Goal: Information Seeking & Learning: Learn about a topic

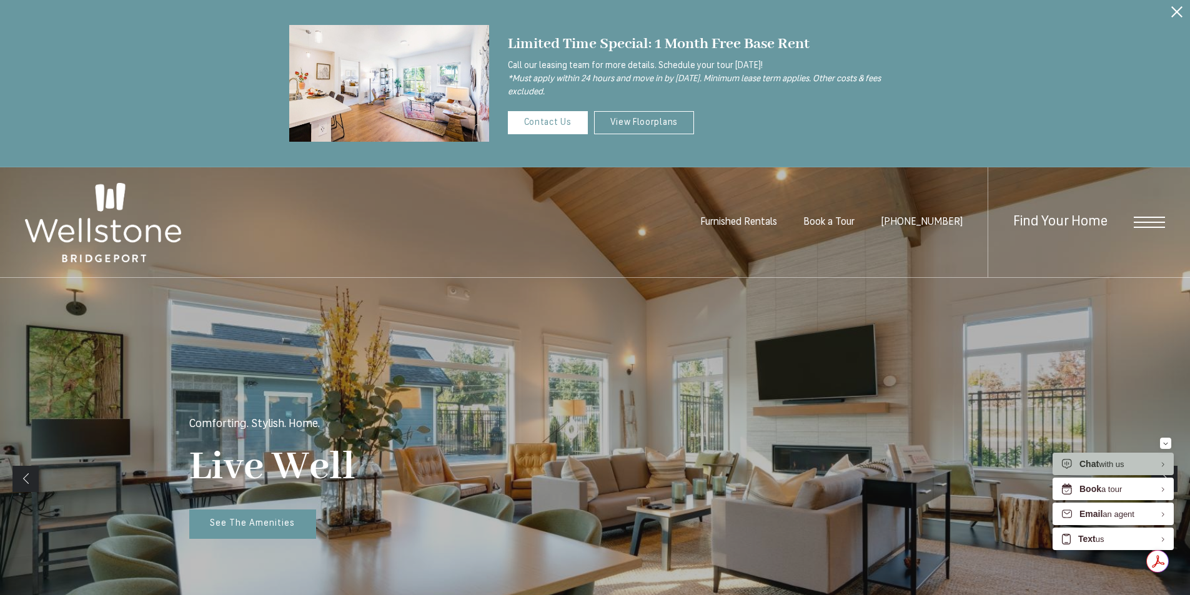
click at [1181, 14] on icon "Close Alert" at bounding box center [1176, 11] width 11 height 11
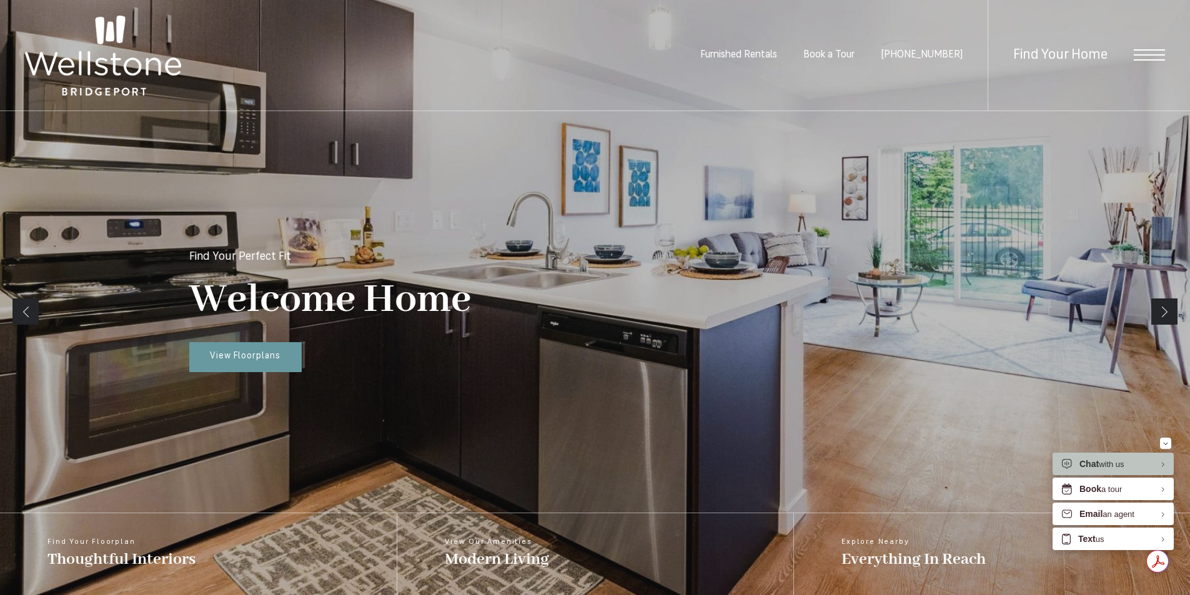
click at [1154, 56] on span "Open Menu" at bounding box center [1149, 54] width 31 height 1
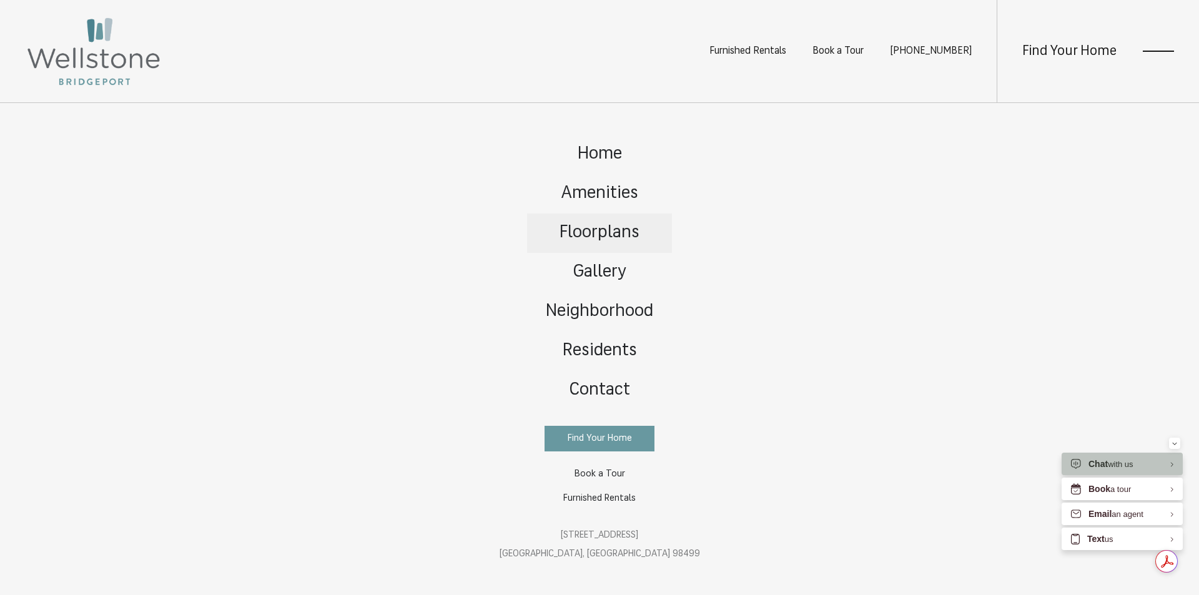
click at [585, 234] on span "Floorplans" at bounding box center [600, 232] width 80 height 17
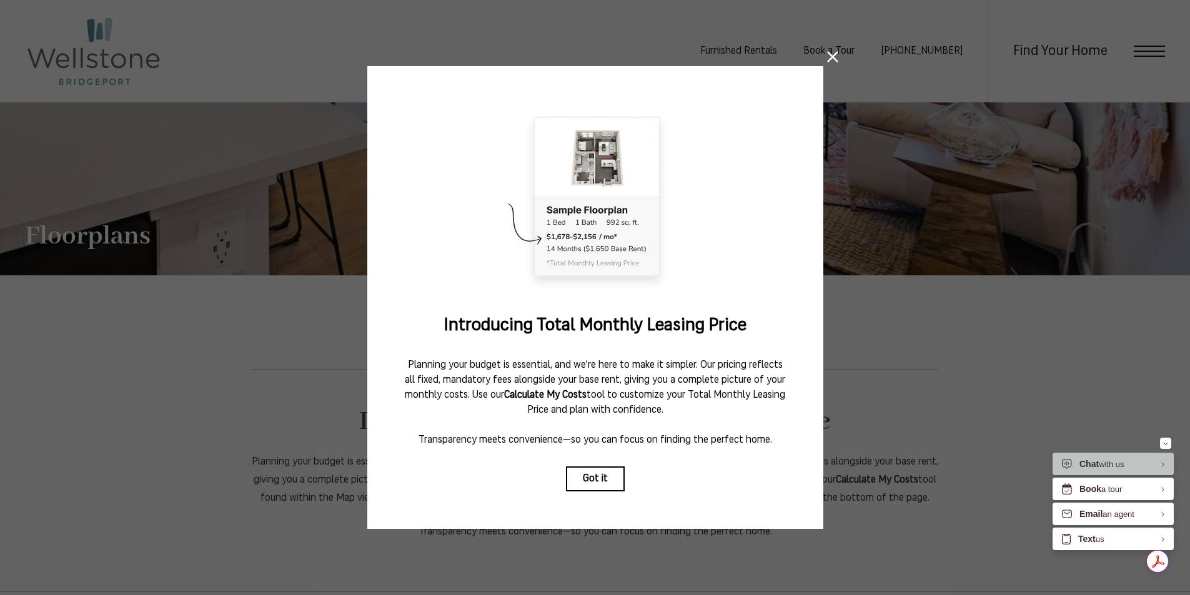
click at [579, 512] on div "Introducing Total Monthly Leasing Price Planning your budget is essential, and …" at bounding box center [595, 297] width 456 height 463
click at [589, 484] on button "Got it" at bounding box center [595, 479] width 59 height 25
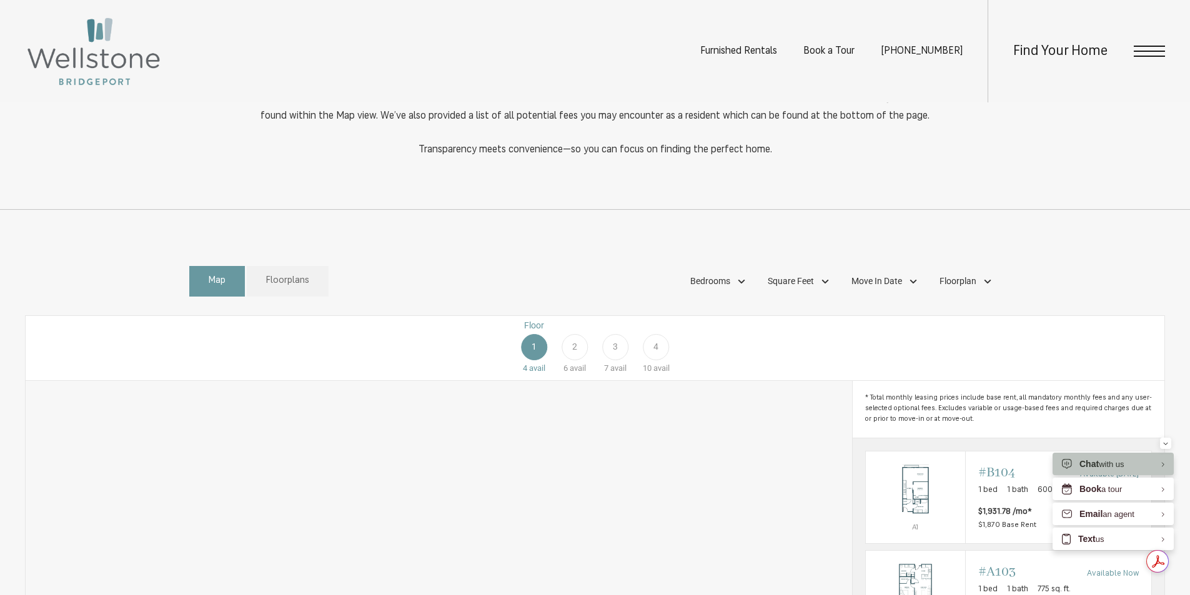
scroll to position [562, 0]
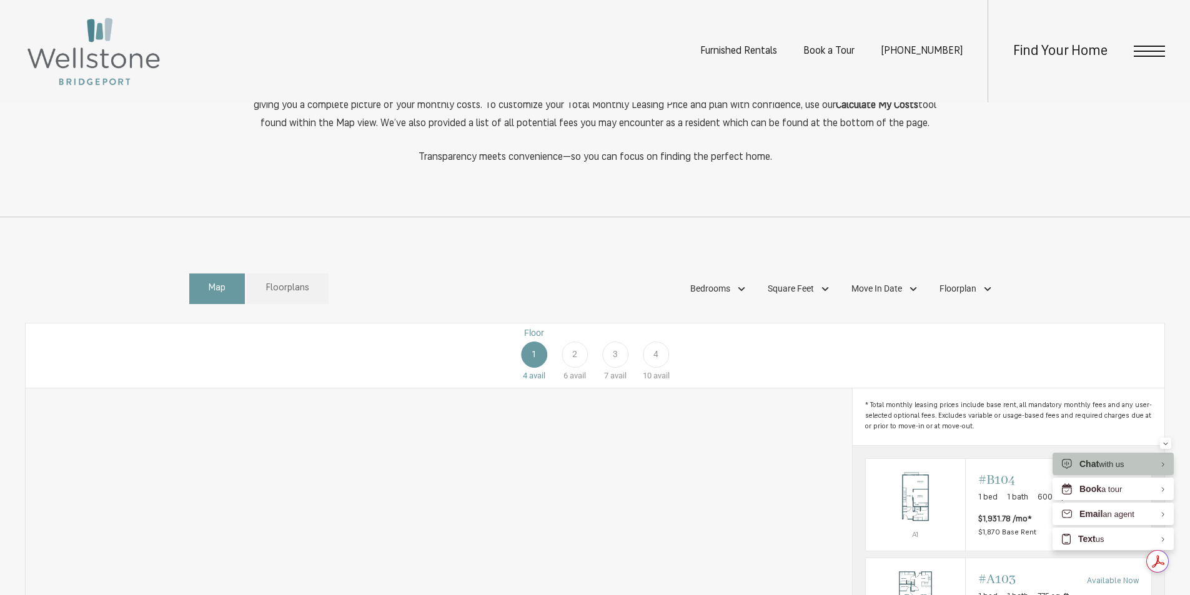
click at [664, 368] on div "4" at bounding box center [656, 355] width 26 height 26
click at [527, 368] on div "1" at bounding box center [534, 355] width 26 height 26
click at [805, 377] on div "Floor 1 4 avail Floor 2 6 avail Floor 3 7 avail Floor 4 10 avail" at bounding box center [1082, 355] width 1139 height 56
click at [958, 295] on span "Floorplan" at bounding box center [958, 288] width 37 height 13
click at [916, 331] on span "Studio" at bounding box center [934, 324] width 45 height 14
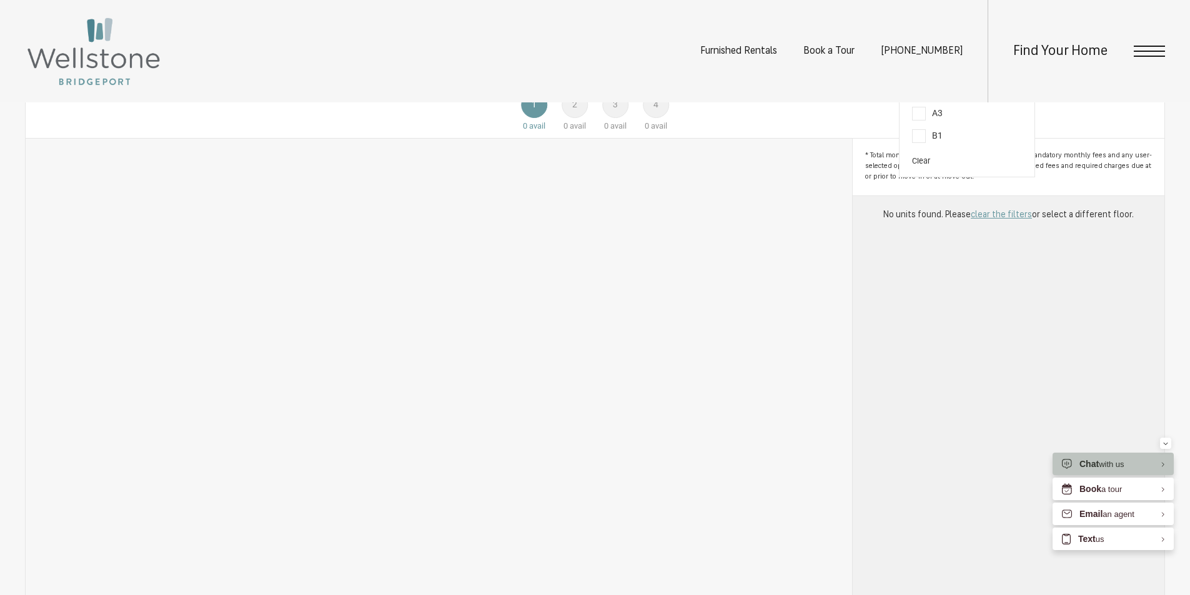
scroll to position [660, 0]
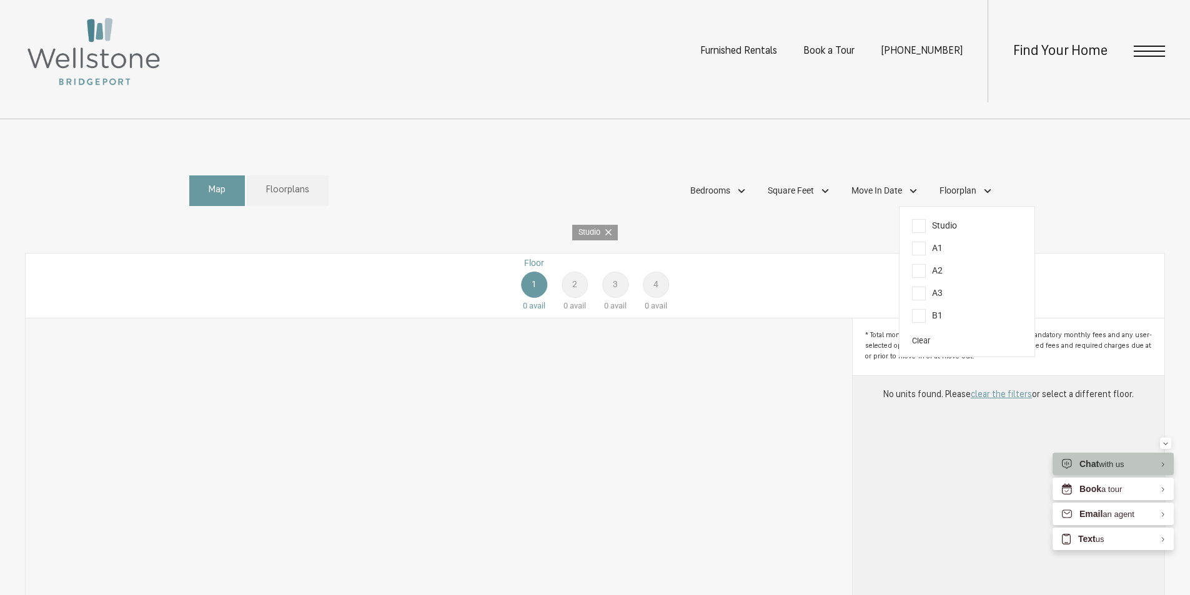
click at [916, 255] on span "A1" at bounding box center [927, 249] width 31 height 14
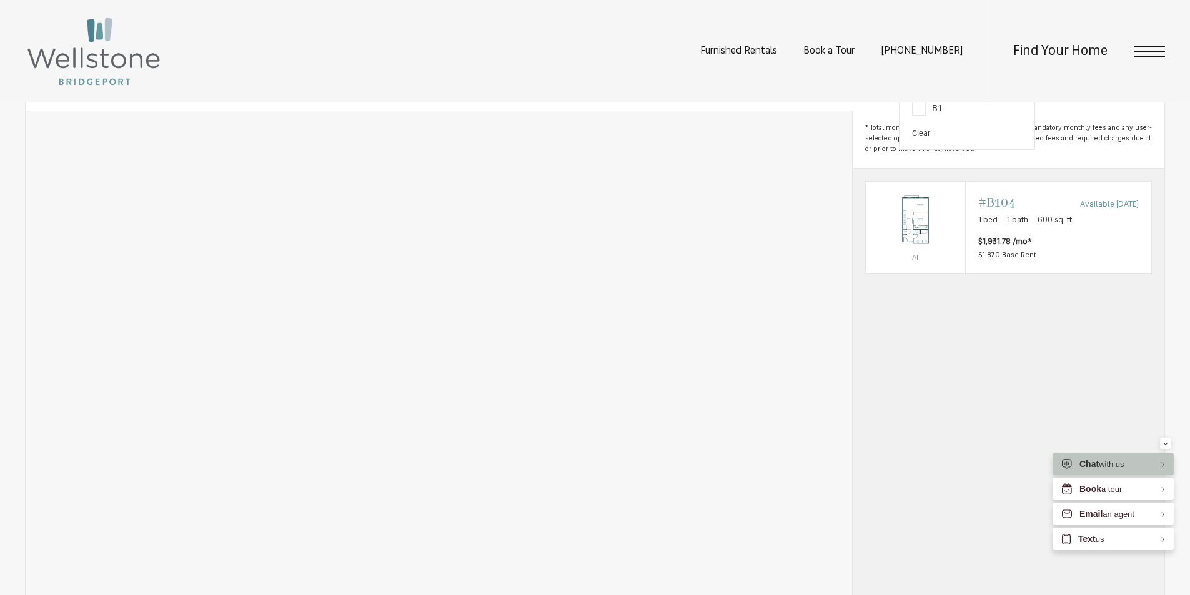
scroll to position [747, 0]
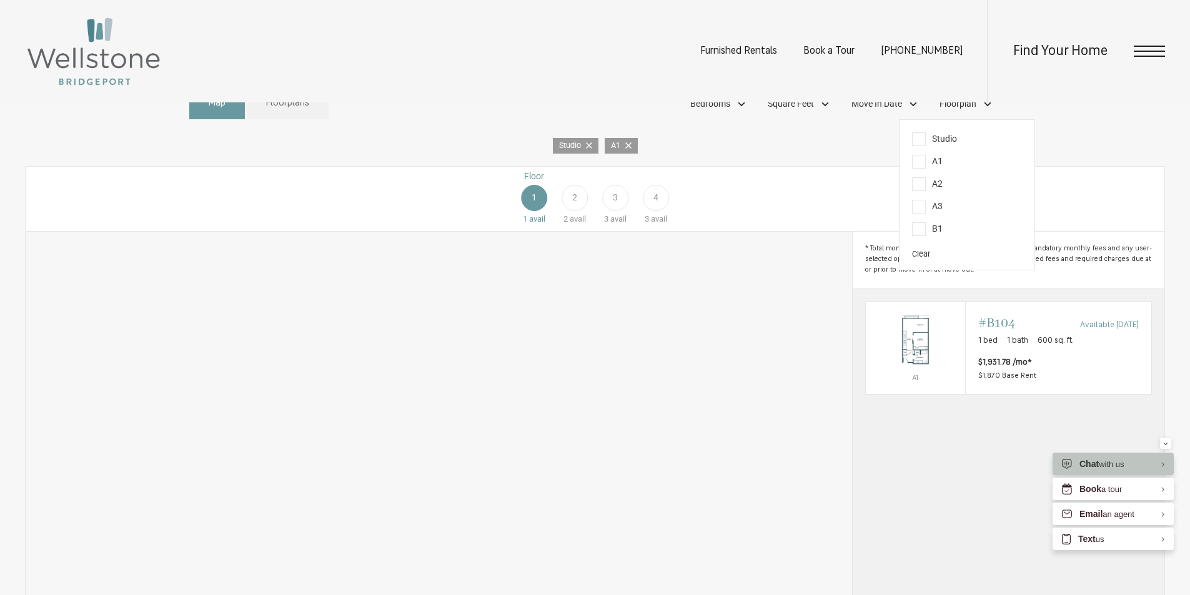
click at [918, 191] on span "A2" at bounding box center [927, 184] width 31 height 14
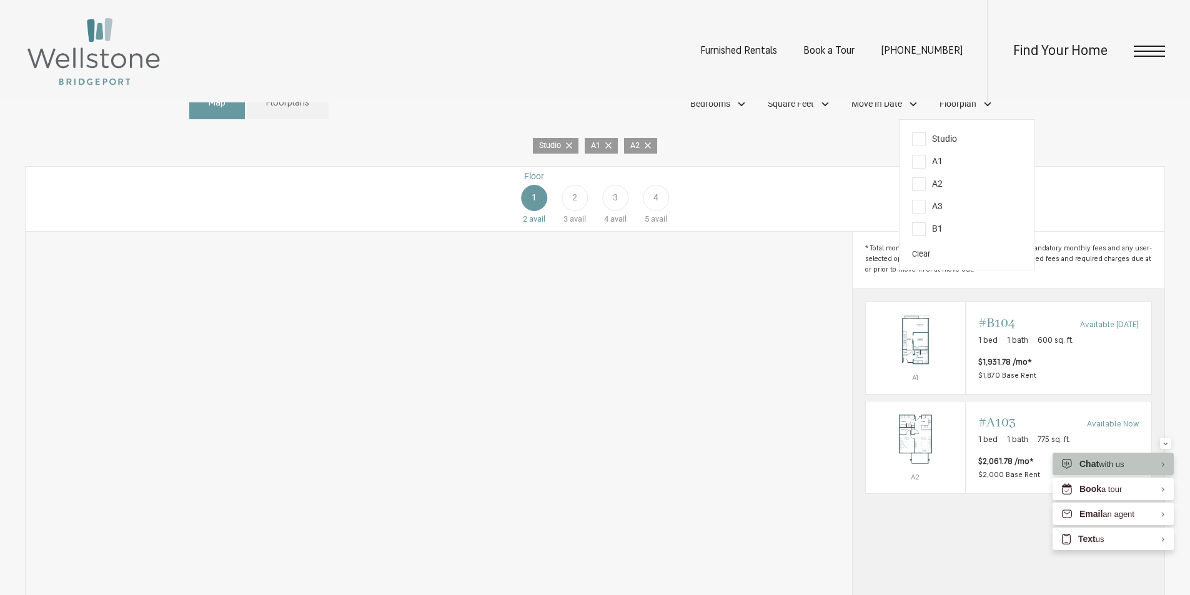
click at [919, 214] on span "A3" at bounding box center [927, 207] width 31 height 14
click at [920, 236] on span "B1" at bounding box center [927, 229] width 31 height 14
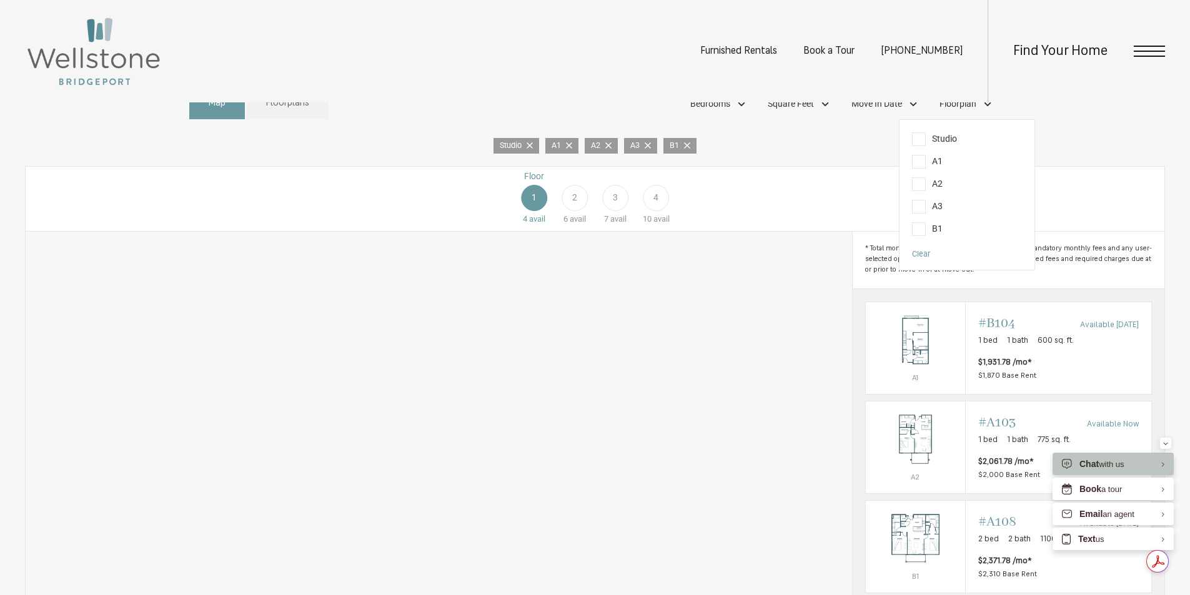
click at [916, 260] on button "Clear" at bounding box center [921, 255] width 18 height 12
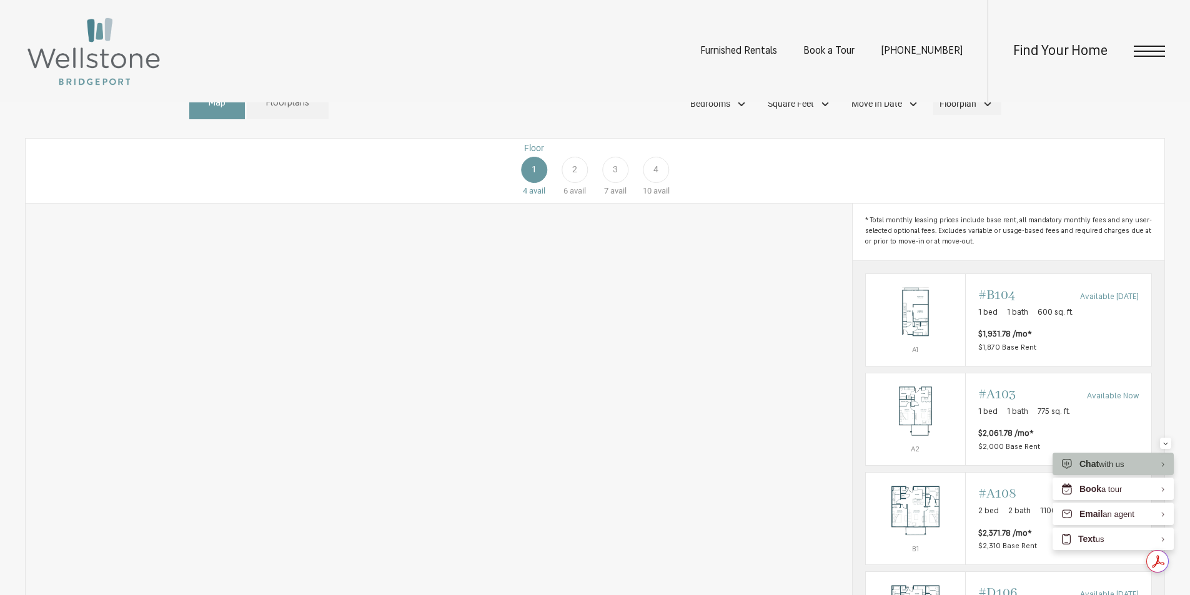
click at [990, 114] on div "Floorplan" at bounding box center [967, 104] width 68 height 21
click at [257, 119] on link "Floorplans" at bounding box center [288, 104] width 82 height 31
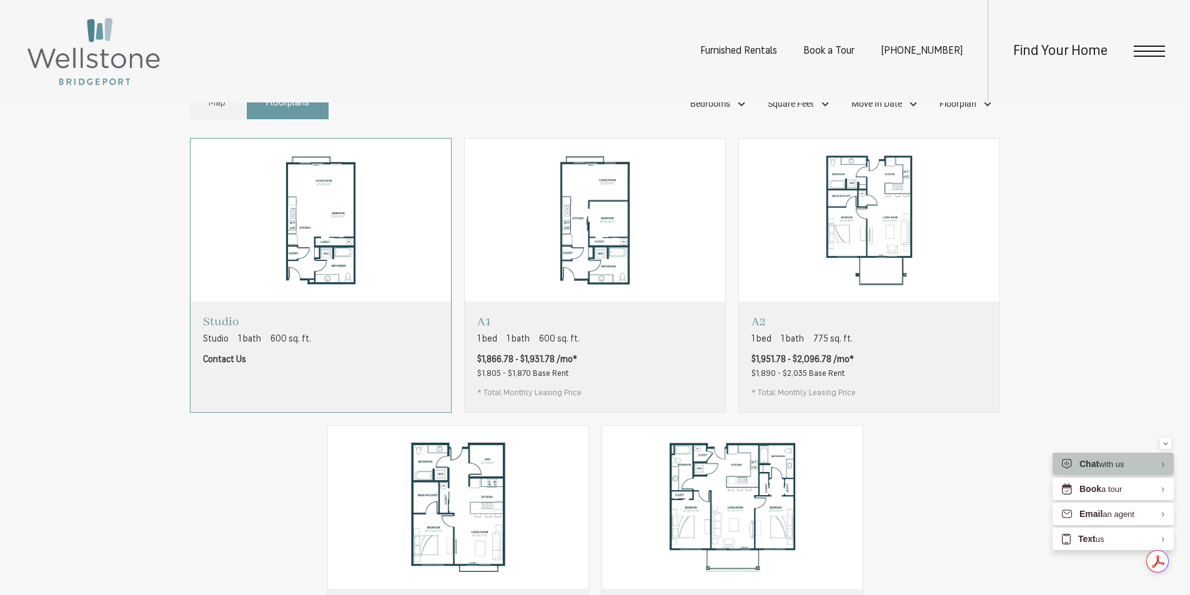
scroll to position [810, 0]
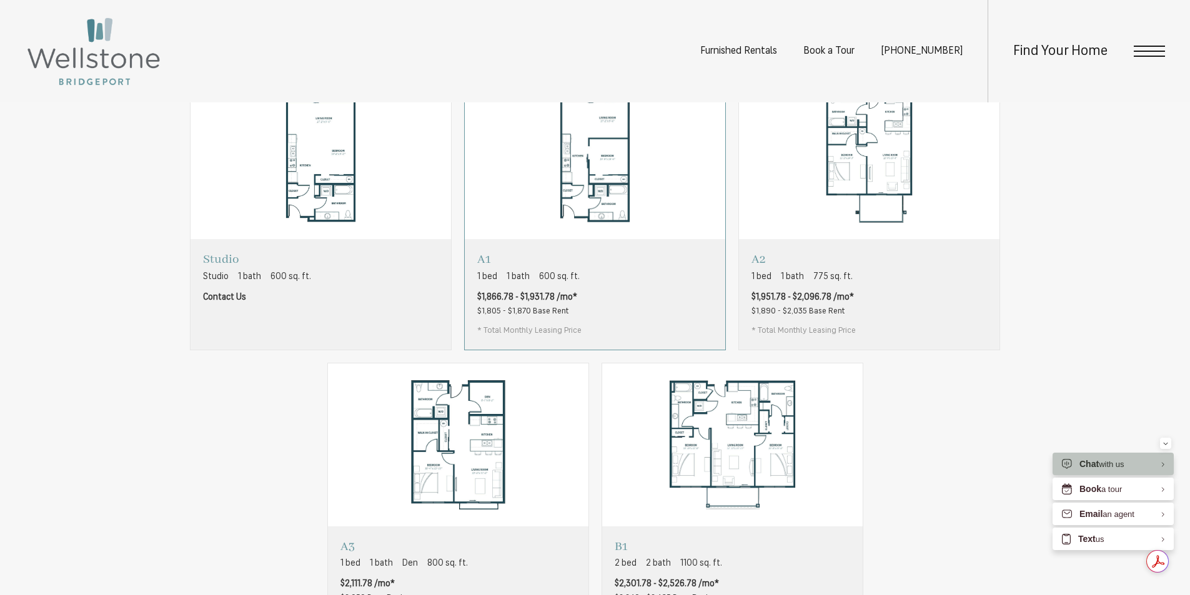
click at [562, 267] on div "A1 1 bed 1 bath 600 sq. ft. $1,866.78 - $1,931.78 /mo* $1,805 - $1,870 Base Ren…" at bounding box center [595, 294] width 260 height 110
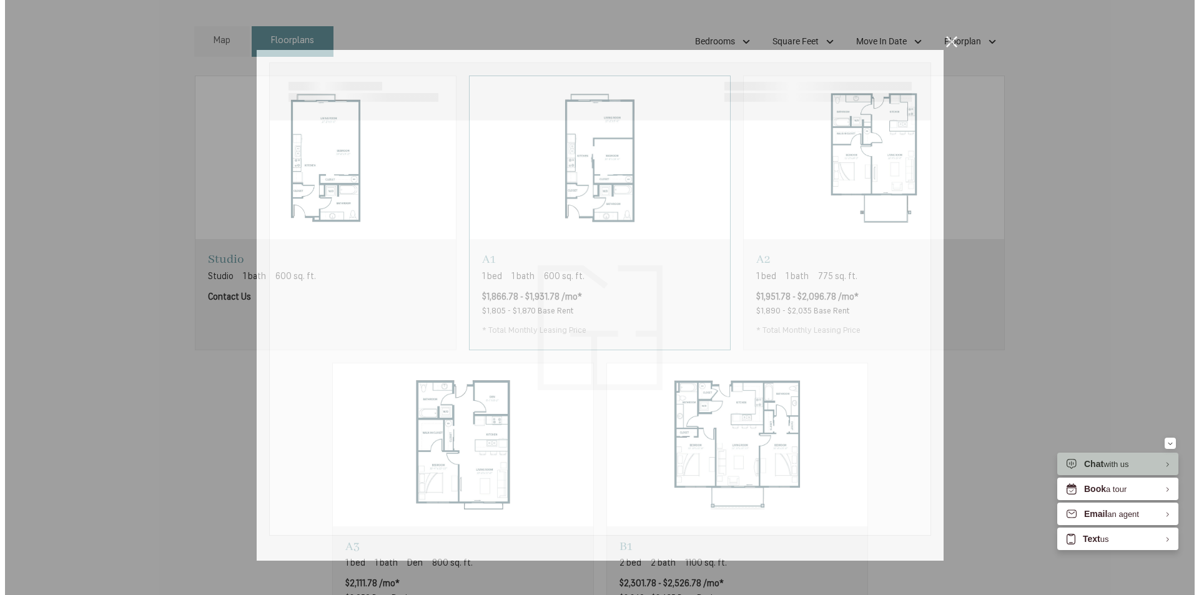
scroll to position [0, 0]
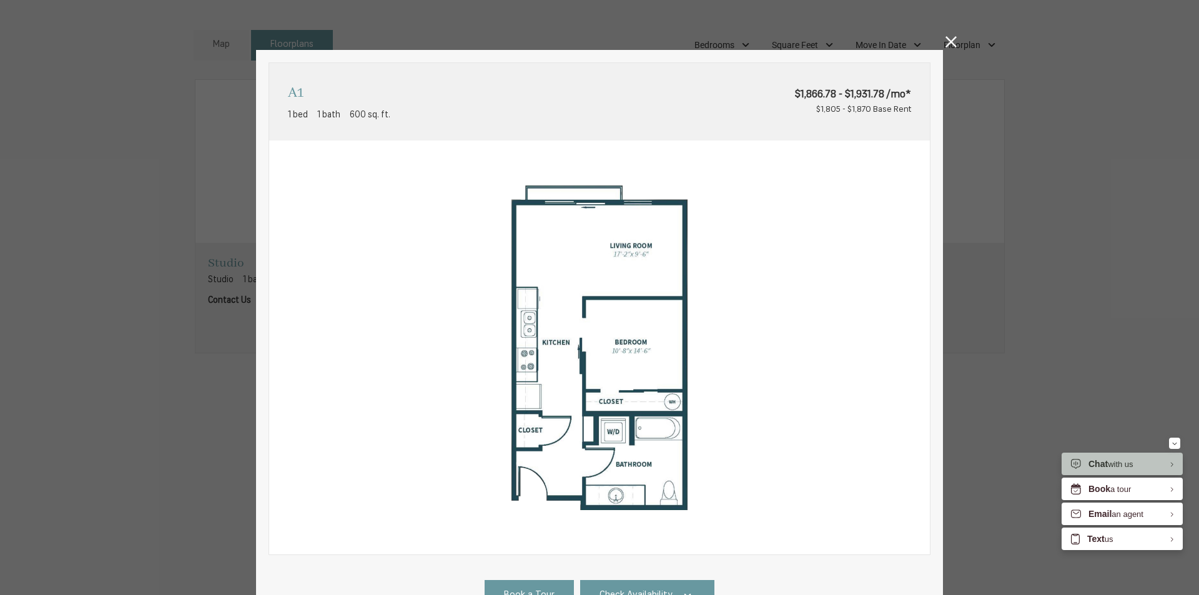
click at [950, 42] on icon at bounding box center [951, 41] width 11 height 11
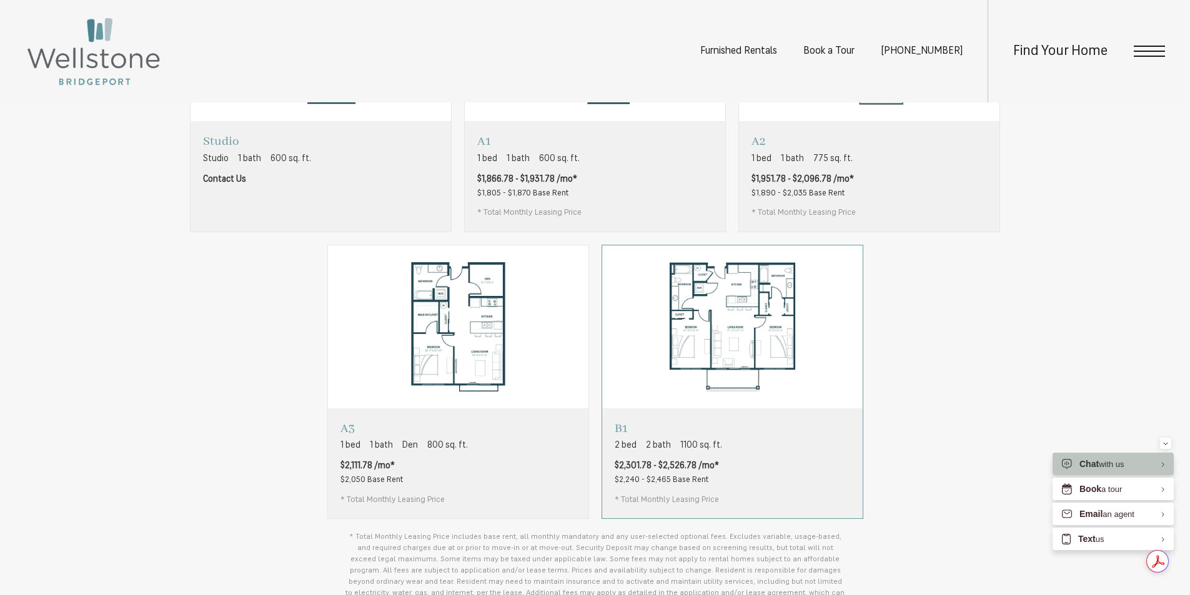
scroll to position [935, 0]
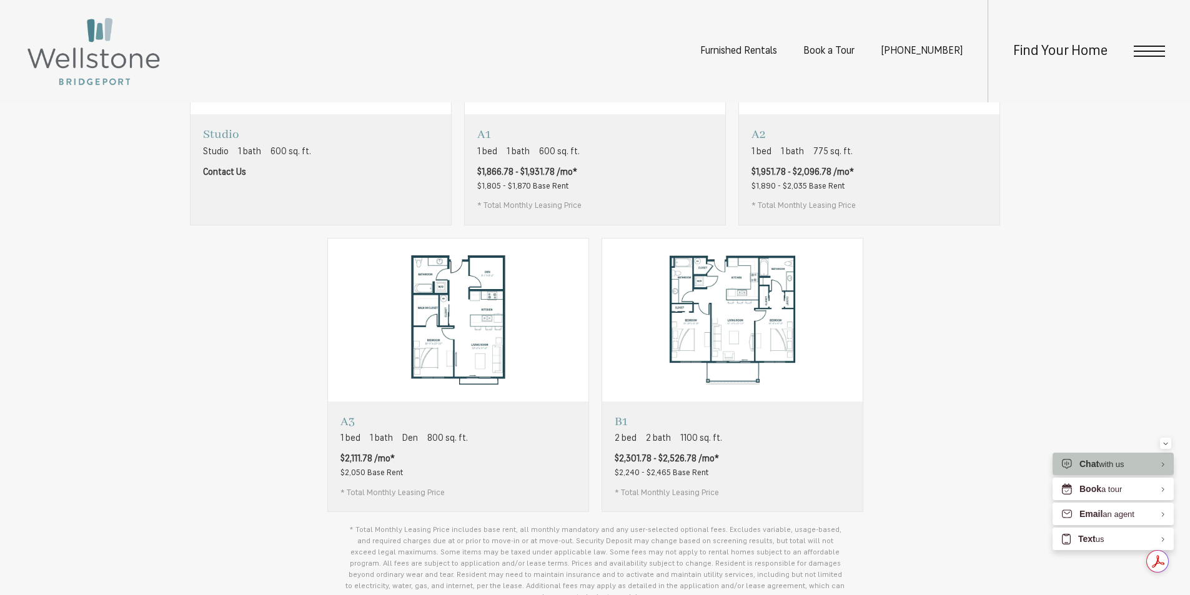
click at [1012, 397] on div "Studio Studio 1 bath 600 sq. ft. Contact Us A1 1 bed A2" at bounding box center [595, 232] width 1140 height 562
